Goal: Check status

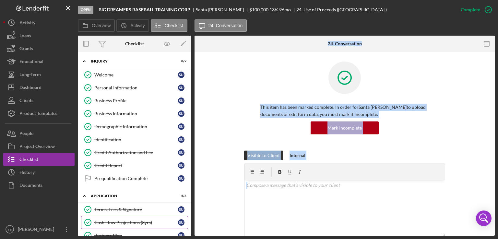
scroll to position [323, 0]
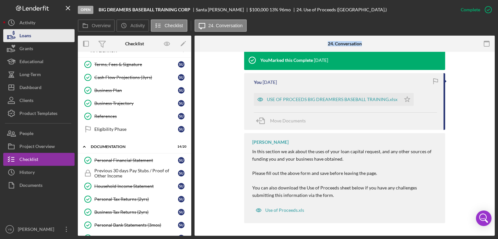
click at [31, 39] on button "Loans" at bounding box center [38, 35] width 71 height 13
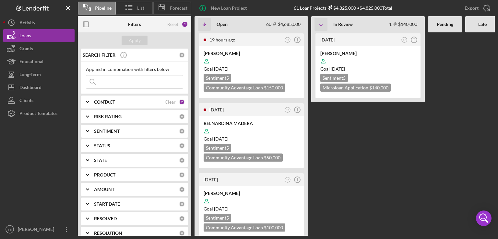
click at [355, 182] on Review "[DATE] SJ Icon/Info [PERSON_NAME] Goal [DATE] Sentiment 5 Microloan Application…" at bounding box center [368, 134] width 114 height 204
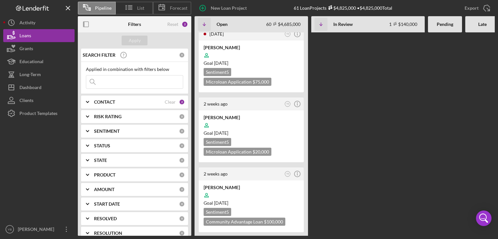
scroll to position [298, 0]
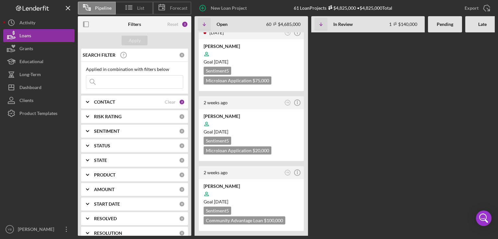
click at [331, 173] on div "19 hours ago YB Icon/Info [PERSON_NAME] Goal [DATE] Sentiment 5 Community Advan…" at bounding box center [368, 134] width 346 height 204
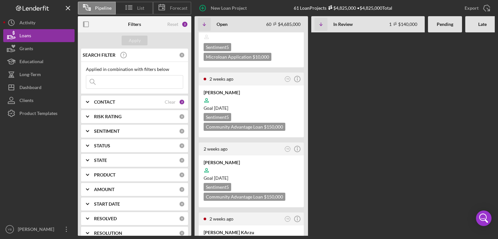
scroll to position [597, 0]
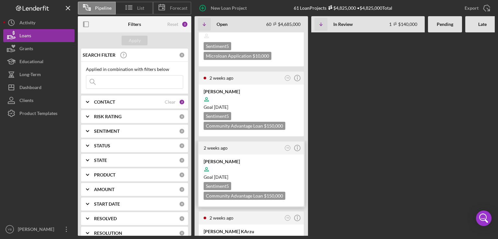
click at [262, 174] on div "Goal [DATE]" at bounding box center [251, 177] width 95 height 6
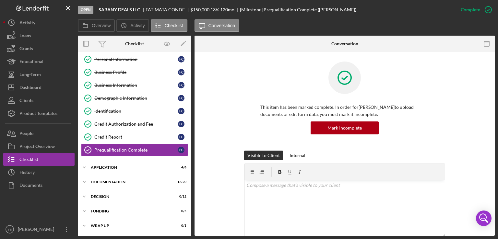
scroll to position [42, 0]
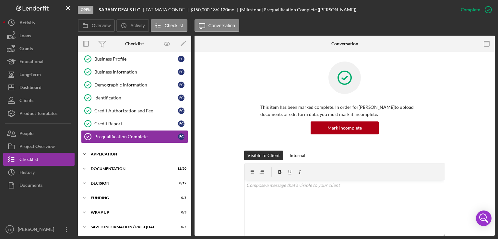
click at [113, 157] on div "Icon/Expander Application 4 / 6" at bounding box center [135, 154] width 114 height 13
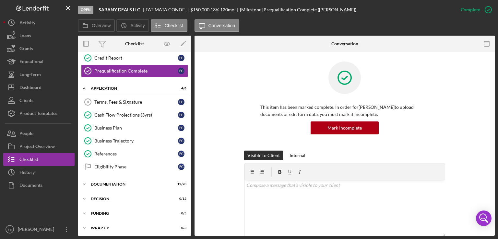
scroll to position [108, 0]
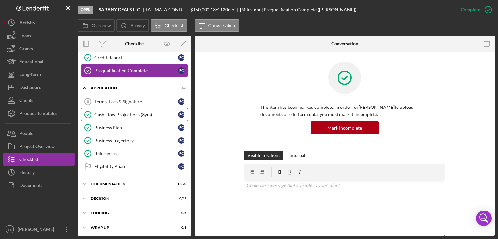
click at [124, 112] on div "Cash Flow Projections (3yrs)" at bounding box center [136, 114] width 84 height 5
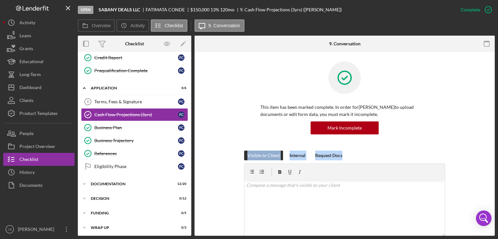
drag, startPoint x: 497, startPoint y: 119, endPoint x: 498, endPoint y: 152, distance: 33.1
click at [498, 152] on div "Open SABANY DEALS LLC [PERSON_NAME] $150,000 $150,000 13 % 120 mo 9. Cash Flow …" at bounding box center [249, 119] width 498 height 239
click at [476, 125] on div "This item has been marked complete. In order for [PERSON_NAME] to upload docume…" at bounding box center [344, 106] width 281 height 89
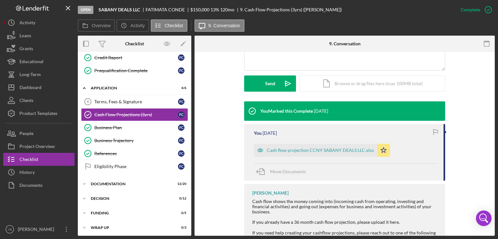
scroll to position [169, 0]
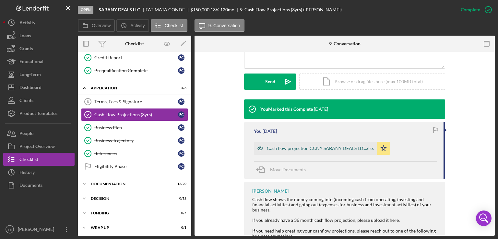
click at [309, 148] on div "Cash flow projection CCNY SABANY DEALS LLC.xlsx" at bounding box center [320, 148] width 107 height 5
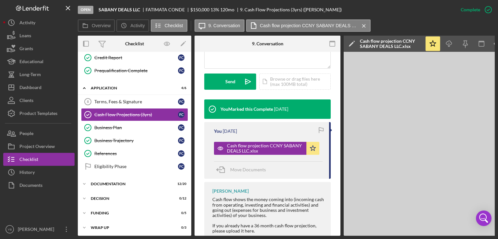
scroll to position [0, 43]
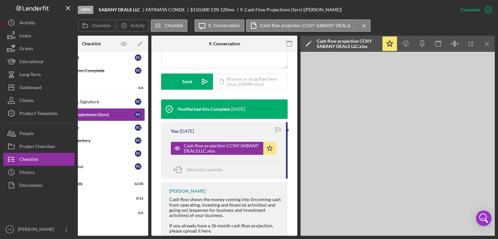
drag, startPoint x: 141, startPoint y: 234, endPoint x: 87, endPoint y: 229, distance: 54.7
click at [87, 229] on div "Icon/Expander Inquiry 9 / 9 Welcome Welcome F C Personal Information Personal I…" at bounding box center [92, 98] width 114 height 302
click at [118, 235] on div "Overview Internal Workflow Stage Open Icon/Dropdown Arrow Archive (can unarchiv…" at bounding box center [286, 136] width 417 height 201
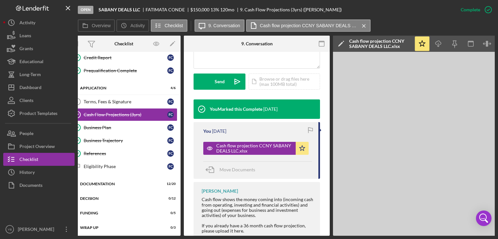
scroll to position [0, 0]
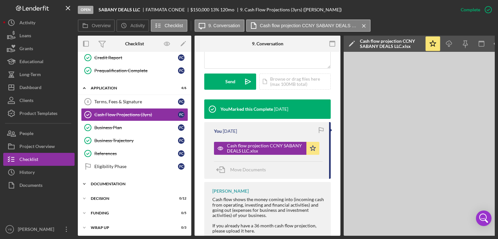
click at [104, 182] on div "Documentation" at bounding box center [137, 184] width 92 height 4
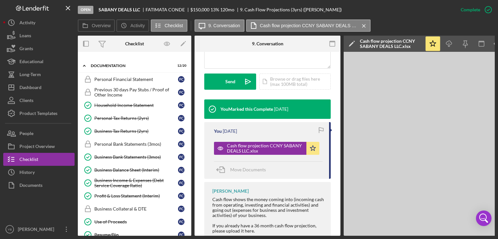
scroll to position [228, 0]
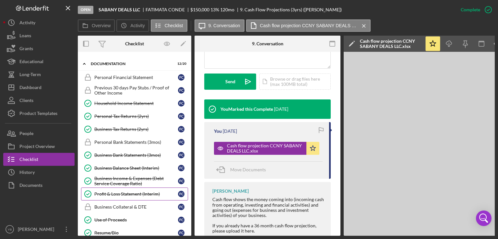
click at [137, 192] on div "Profit & Loss Statement (Interim)" at bounding box center [136, 194] width 84 height 5
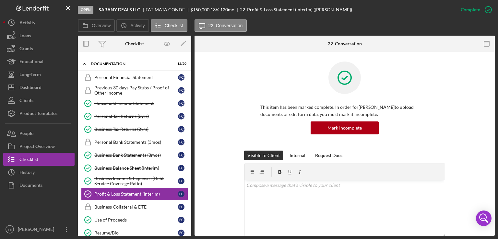
click at [472, 134] on div "This item has been marked complete. In order for [PERSON_NAME] to upload docume…" at bounding box center [344, 106] width 281 height 89
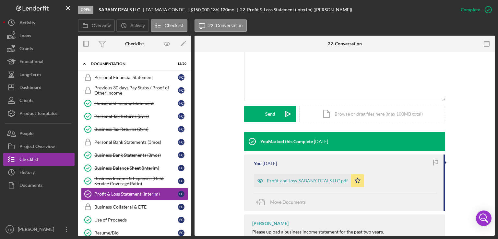
scroll to position [156, 0]
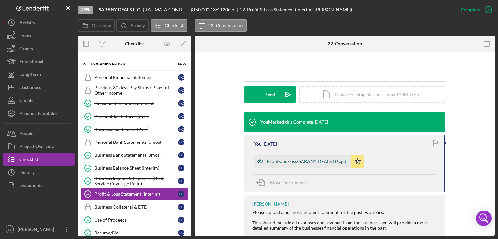
click at [298, 161] on div "Profit-and-loss-SABANY DEALS LLC.pdf" at bounding box center [307, 161] width 81 height 5
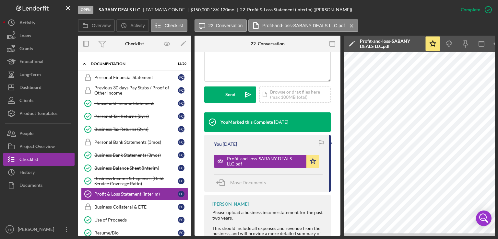
scroll to position [0, 43]
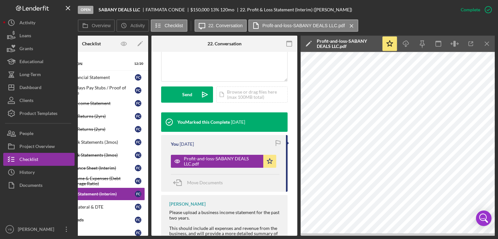
drag, startPoint x: 147, startPoint y: 236, endPoint x: 123, endPoint y: 235, distance: 24.3
click at [123, 235] on div "Overview Internal Workflow Stage Open Icon/Dropdown Arrow Archive (can unarchiv…" at bounding box center [286, 136] width 417 height 201
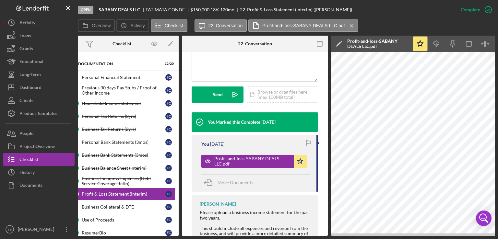
scroll to position [0, 0]
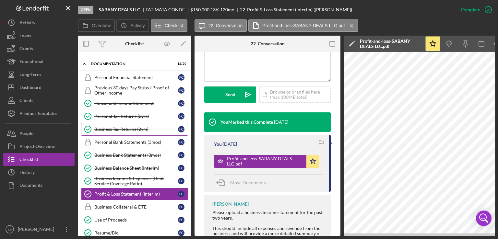
click at [125, 128] on div "Business Tax Returns (2yrs)" at bounding box center [136, 129] width 84 height 5
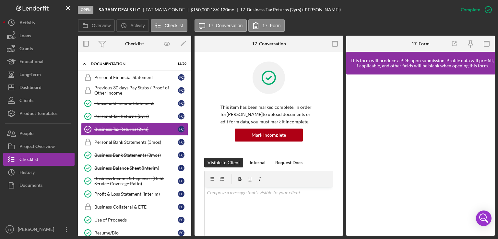
drag, startPoint x: 341, startPoint y: 128, endPoint x: 341, endPoint y: 133, distance: 5.2
click at [341, 133] on div "Business Tax Returns (2yrs) Business Tax Returns (2yrs) This item has been mark…" at bounding box center [269, 144] width 149 height 184
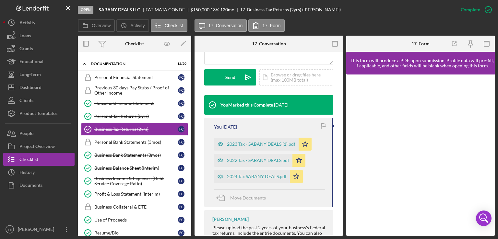
scroll to position [183, 0]
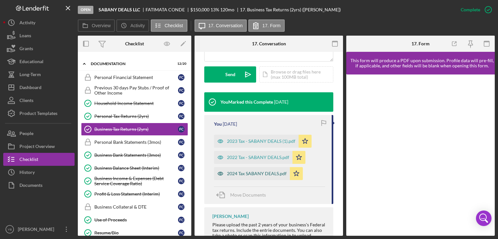
click at [242, 172] on div "2024 Tax SABANY DEALS.pdf" at bounding box center [257, 173] width 60 height 5
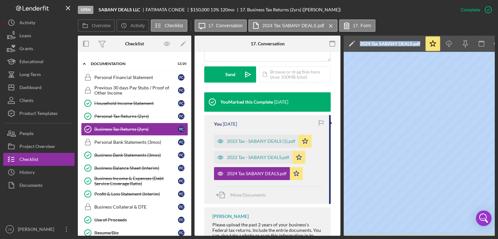
drag, startPoint x: 315, startPoint y: 236, endPoint x: 361, endPoint y: 235, distance: 45.8
click at [361, 235] on div "Overview Internal Workflow Stage Open Icon/Dropdown Arrow Archive (can unarchiv…" at bounding box center [286, 136] width 417 height 201
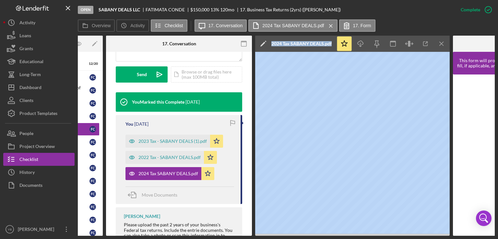
scroll to position [0, 90]
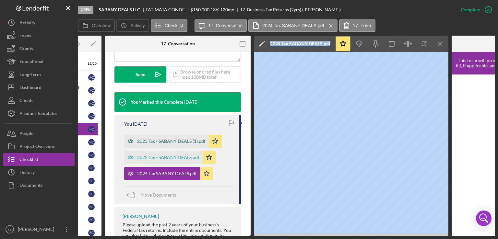
click at [164, 139] on div "2023 Tax - SABANY DEALS (1).pdf" at bounding box center [171, 141] width 68 height 5
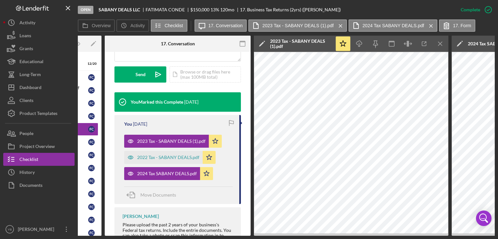
click at [243, 195] on div "This item has been marked complete. In order for [PERSON_NAME] to upload docume…" at bounding box center [178, 77] width 146 height 417
